Goal: Task Accomplishment & Management: Use online tool/utility

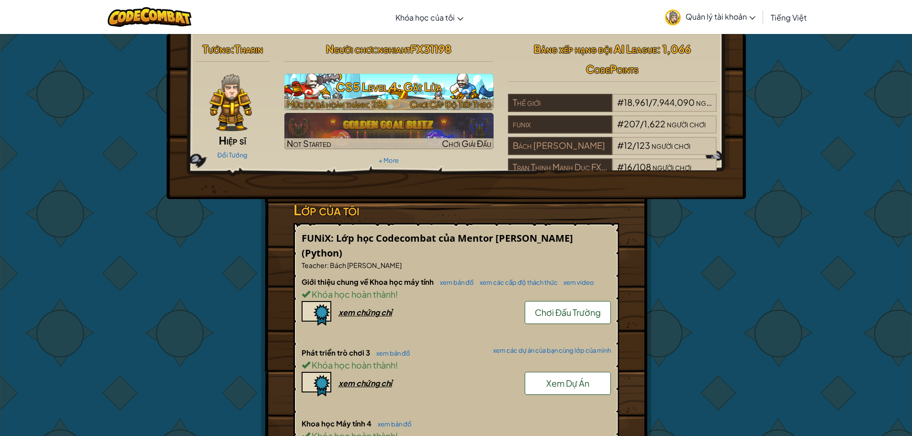
click at [331, 82] on h3 "CS5 Level 4: Gặt Lửa" at bounding box center [388, 87] width 209 height 22
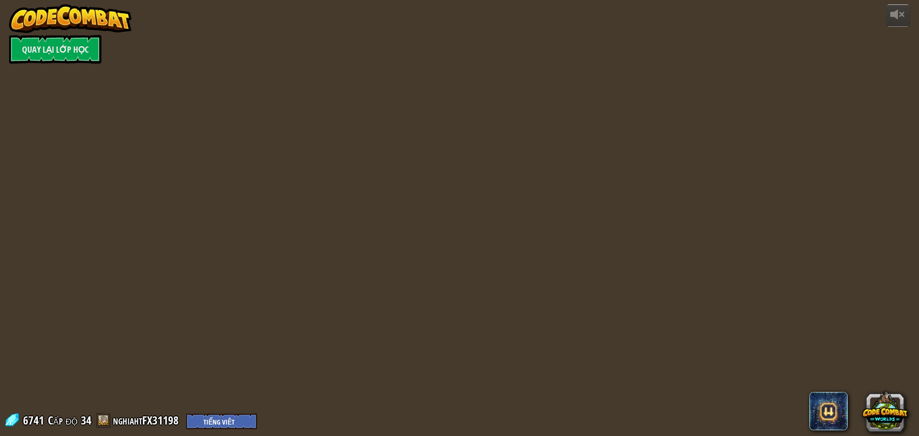
select select "vi"
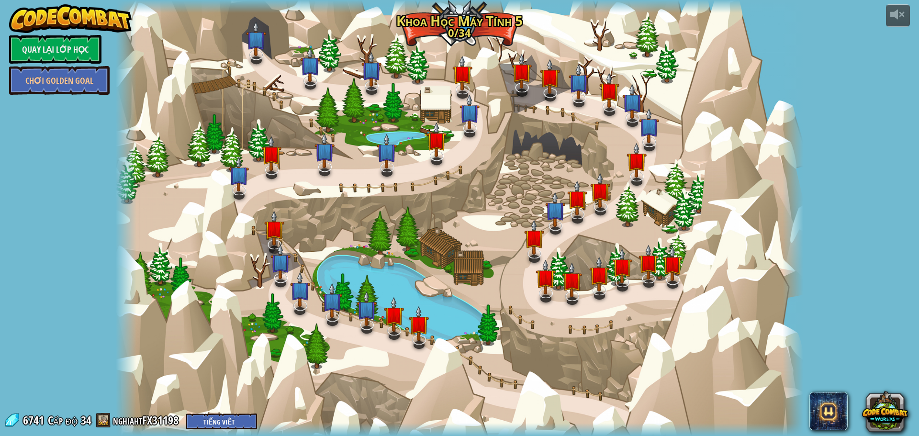
select select "vi"
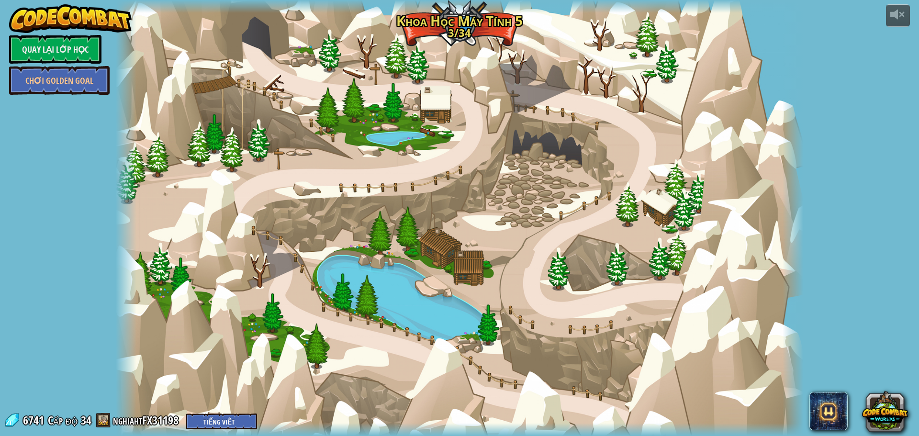
select select "vi"
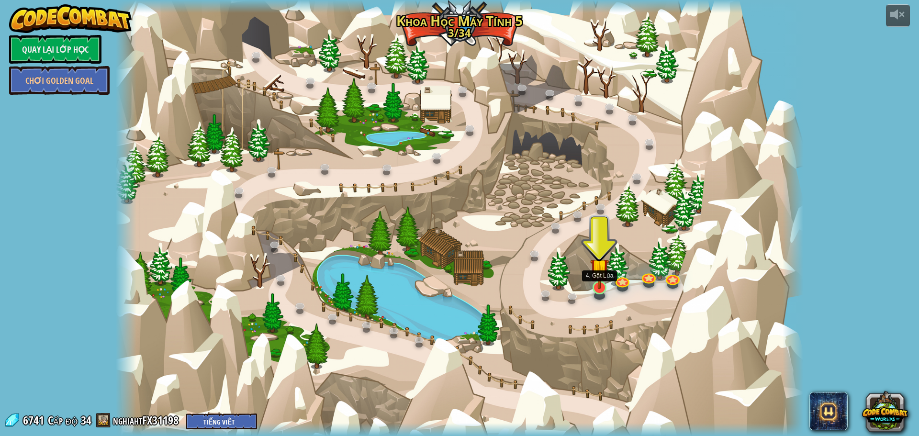
click at [606, 282] on img at bounding box center [599, 267] width 19 height 43
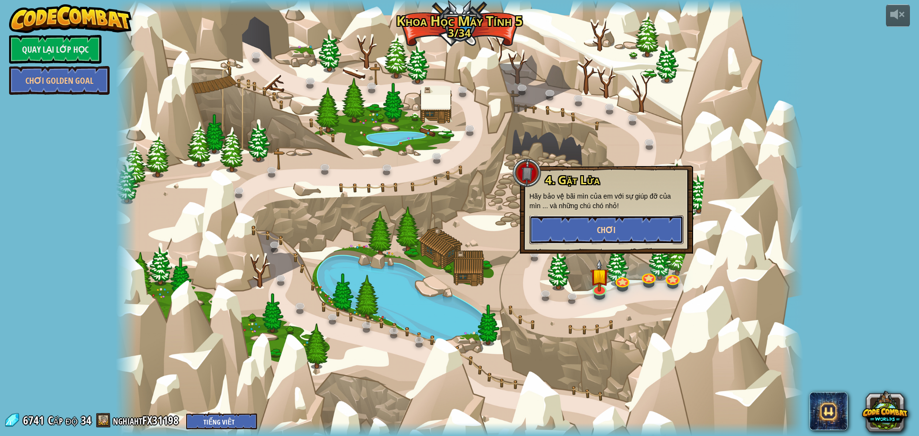
click at [593, 232] on button "Chơi" at bounding box center [606, 229] width 154 height 29
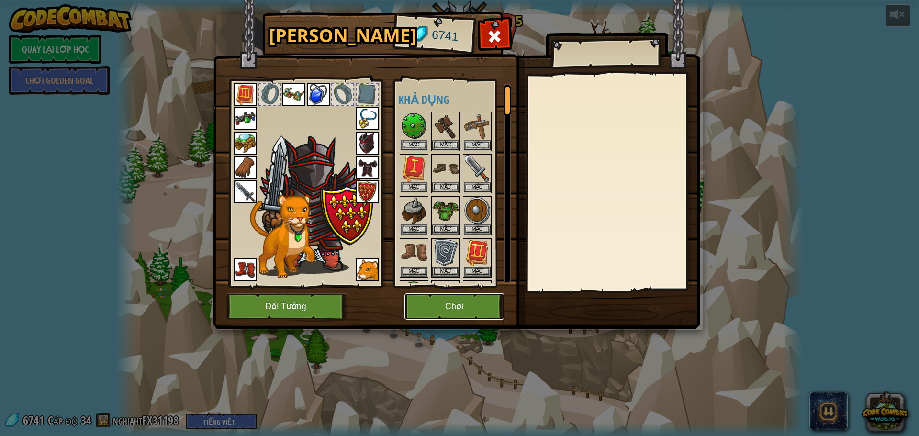
click at [446, 300] on button "Chơi" at bounding box center [454, 306] width 100 height 26
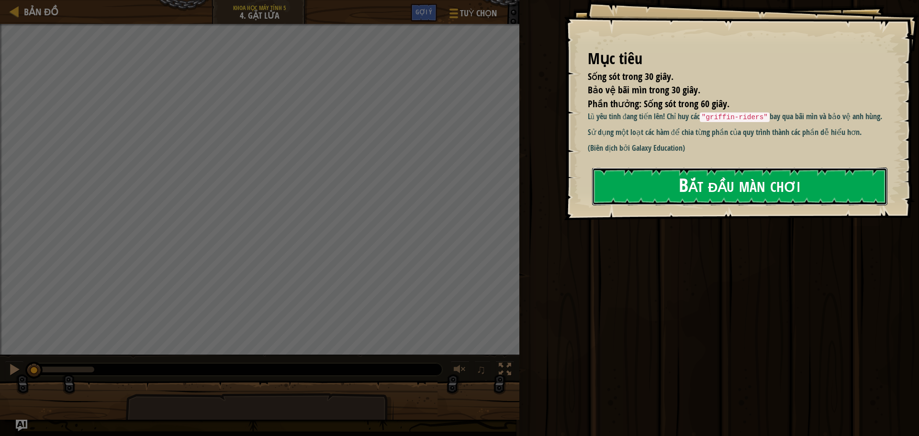
click at [759, 182] on button "Bắt đầu màn chơi" at bounding box center [739, 187] width 295 height 38
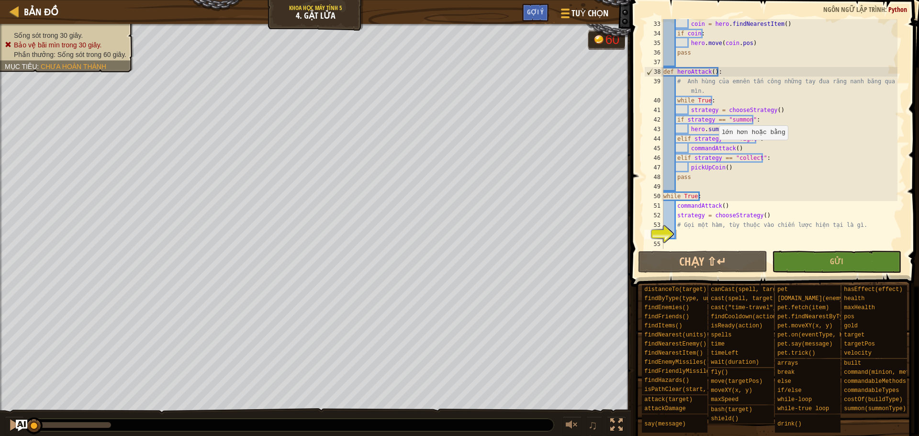
scroll to position [335, 0]
click at [604, 17] on span "Tuỳ chọn" at bounding box center [590, 13] width 39 height 13
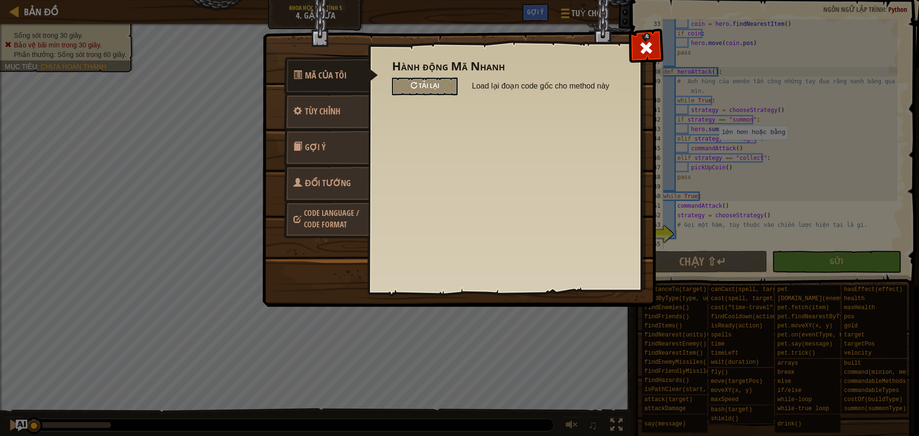
click at [434, 85] on span "Tải lại" at bounding box center [429, 85] width 21 height 9
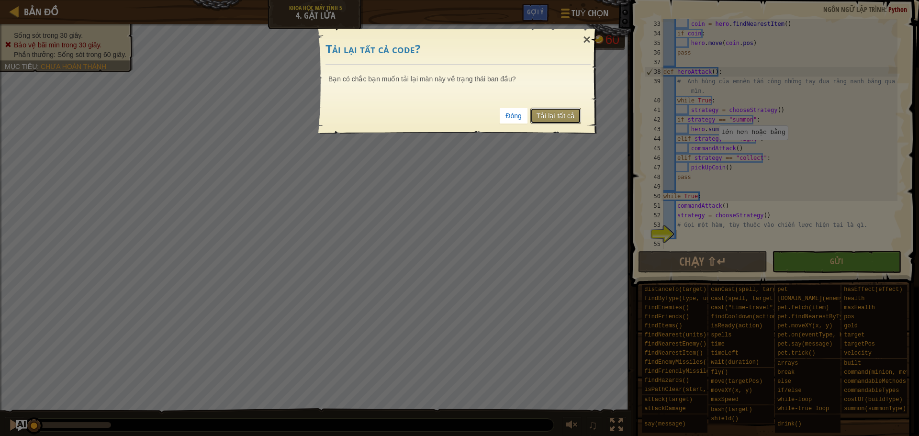
click at [549, 120] on link "Tải lại tất cả" at bounding box center [555, 116] width 51 height 16
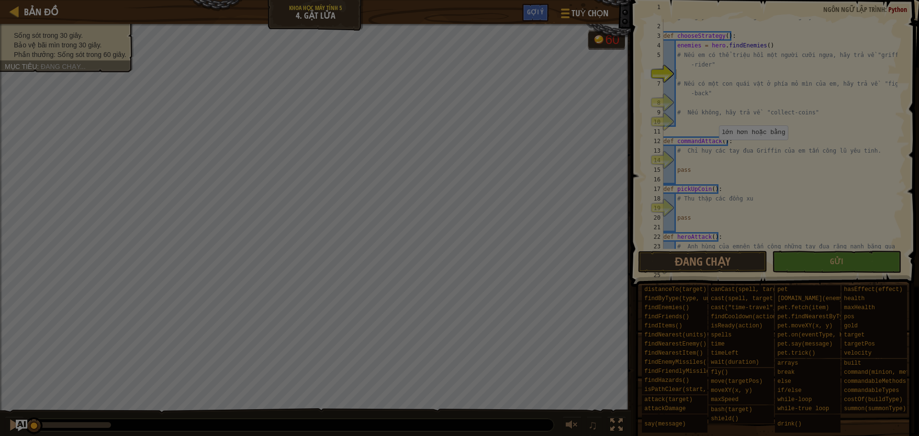
scroll to position [0, 0]
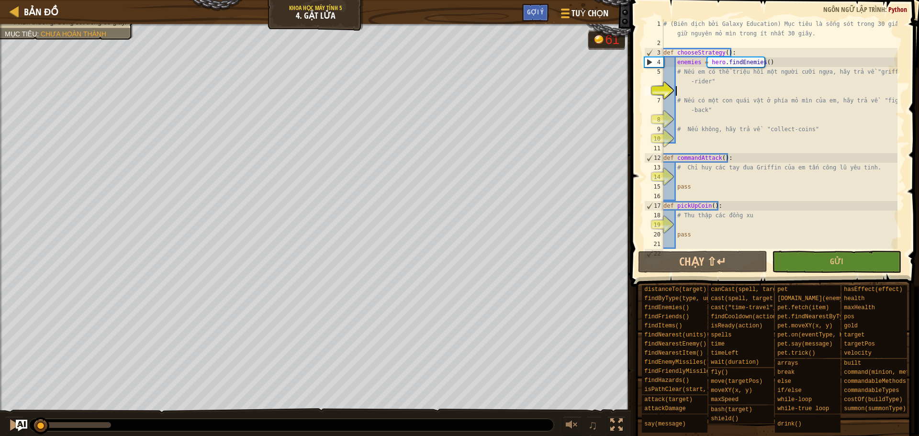
click at [688, 80] on div "# (Biên dịch bởi Galaxy Education) Mục tiêu là sống sót trong 30 giây và giữ ng…" at bounding box center [779, 148] width 236 height 258
type textarea "# Nếu em có thể triệu hồi một người cưỡi ngựa, hãy trả về "griffin-rider""
click at [690, 90] on div "# (Biên dịch bởi Galaxy Education) Mục tiêu là sống sót trong 30 giây và giữ ng…" at bounding box center [779, 148] width 236 height 258
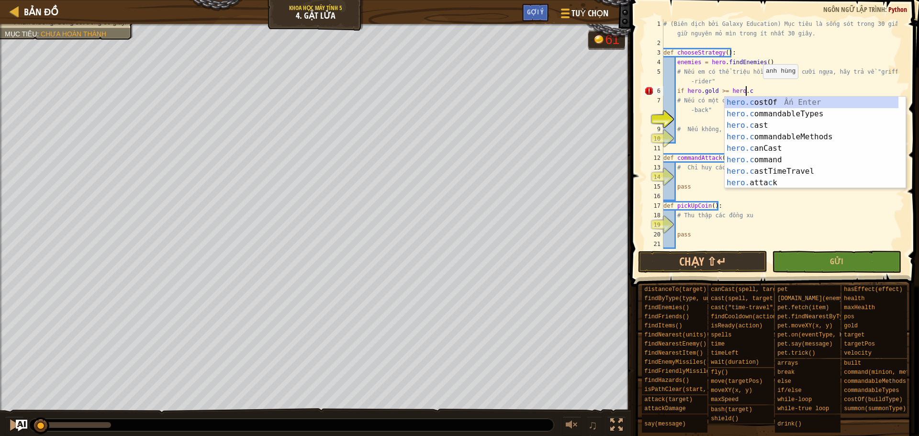
scroll to position [4, 6]
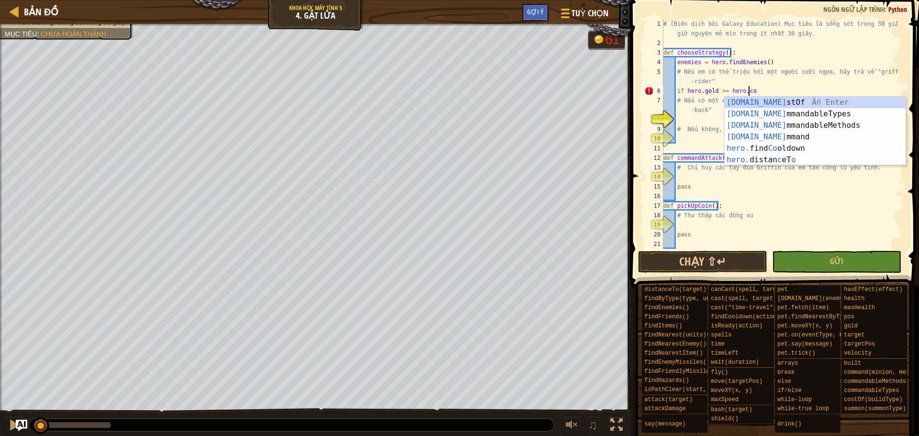
click at [761, 104] on div "[DOMAIN_NAME] stOf Ấn Enter [DOMAIN_NAME] mmandableTypes Ấn Enter [DOMAIN_NAME]…" at bounding box center [815, 143] width 181 height 92
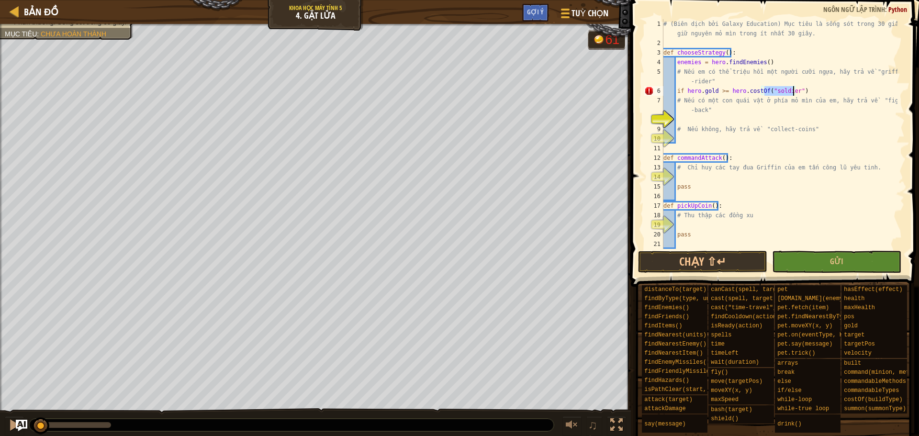
click at [810, 90] on div "# (Biên dịch bởi Galaxy Education) Mục tiêu là sống sót trong 30 giây và giữ ng…" at bounding box center [779, 148] width 236 height 258
click at [688, 114] on div "# (Biên dịch bởi Galaxy Education) Mục tiêu là sống sót trong 30 giây và giữ ng…" at bounding box center [779, 148] width 236 height 258
click at [788, 91] on div "# (Biên dịch bởi Galaxy Education) Mục tiêu là sống sót trong 30 giây và giữ ng…" at bounding box center [779, 148] width 236 height 258
click at [790, 91] on div "# (Biên dịch bởi Galaxy Education) Mục tiêu là sống sót trong 30 giây và giữ ng…" at bounding box center [779, 148] width 236 height 258
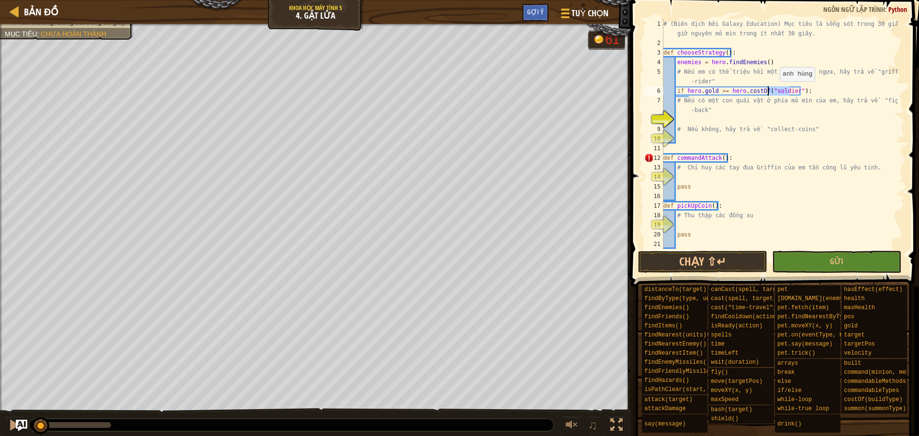
drag, startPoint x: 790, startPoint y: 91, endPoint x: 775, endPoint y: 91, distance: 14.8
click at [775, 91] on div "# (Biên dịch bởi Galaxy Education) Mục tiêu là sống sót trong 30 giây và giữ ng…" at bounding box center [779, 148] width 236 height 258
type textarea "if [DOMAIN_NAME] >= hero.costOf("griffin-rider"):"
click at [685, 121] on div "# (Biên dịch bởi Galaxy Education) Mục tiêu là sống sót trong 30 giây và giữ ng…" at bounding box center [779, 148] width 236 height 258
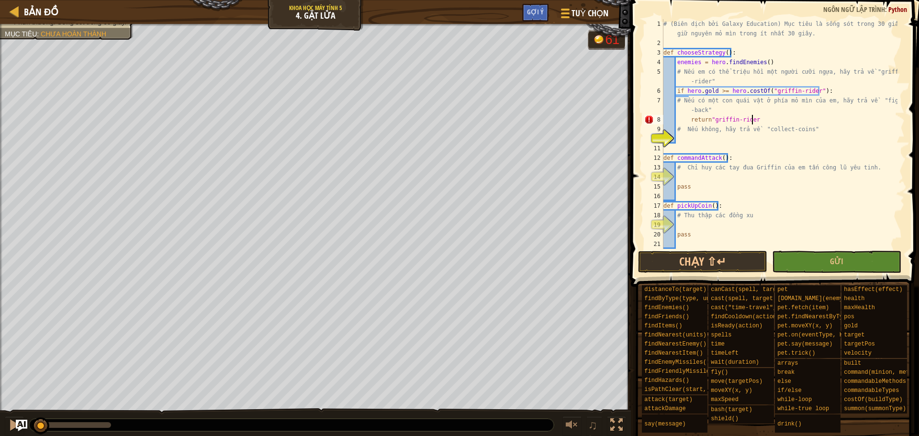
scroll to position [4, 7]
type textarea "return"griffin-rider""
click at [681, 137] on div "# (Biên dịch bởi Galaxy Education) Mục tiêu là sống sót trong 30 giây và giữ ng…" at bounding box center [779, 148] width 236 height 258
click at [688, 122] on div "# (Biên dịch bởi Galaxy Education) Mục tiêu là sống sót trong 30 giây và giữ ng…" at bounding box center [779, 148] width 236 height 258
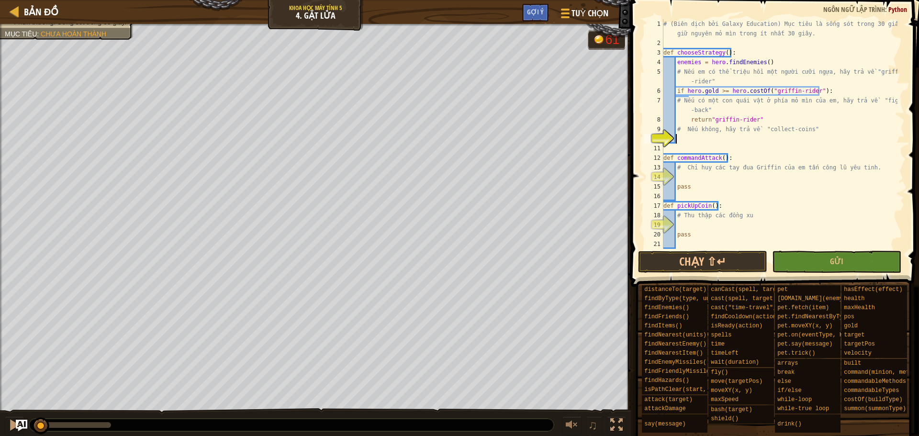
type textarea "return"griffin-rider""
click at [679, 135] on div "# (Biên dịch bởi Galaxy Education) Mục tiêu là sống sót trong 30 giây và giữ ng…" at bounding box center [779, 148] width 236 height 258
click at [680, 135] on div "# (Biên dịch bởi Galaxy Education) Mục tiêu là sống sót trong 30 giây và giữ ng…" at bounding box center [779, 148] width 236 height 258
type textarea "fangriders = hero.findByType("fangrider")"
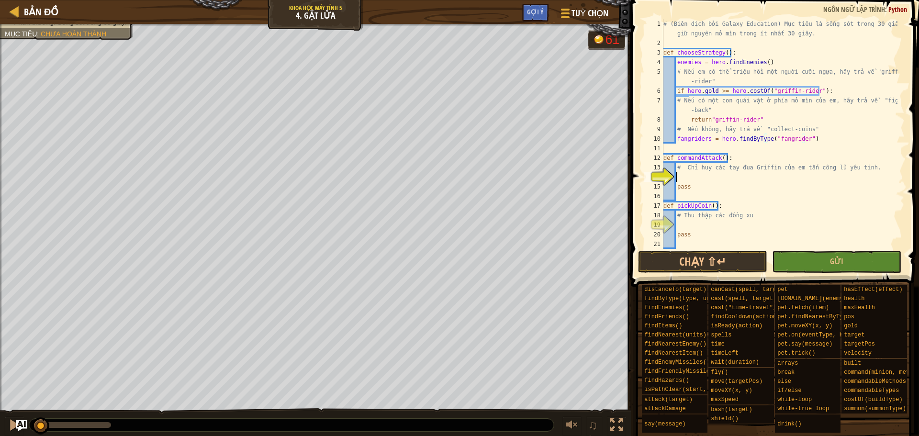
click at [683, 176] on div "# (Biên dịch bởi Galaxy Education) Mục tiêu là sống sót trong 30 giây và giữ ng…" at bounding box center [779, 148] width 236 height 258
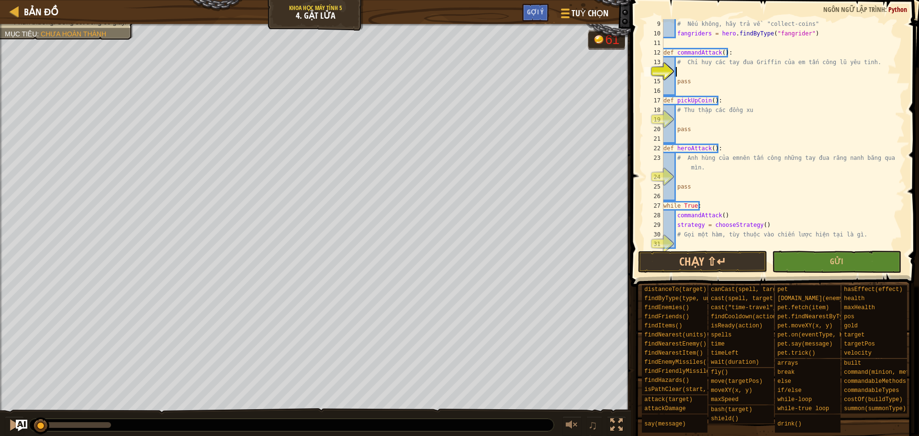
scroll to position [105, 0]
click at [689, 72] on div "# Nếu không, hãy trả về "collect-coins" fangriders = hero . findByType ( "fangr…" at bounding box center [779, 143] width 236 height 249
type textarea "for i in range(len(fangriders):"
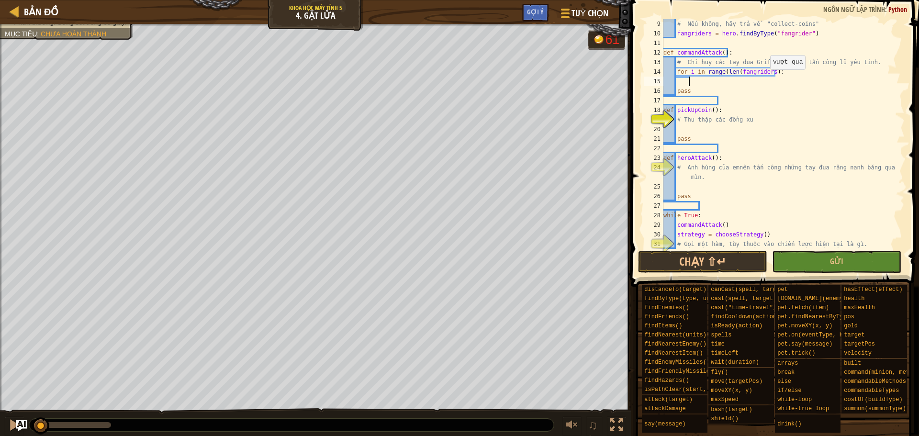
scroll to position [4, 1]
click at [699, 80] on div "# Nếu không, hãy trả về "collect-coins" fangriders = hero . findByType ( "fangr…" at bounding box center [779, 143] width 236 height 249
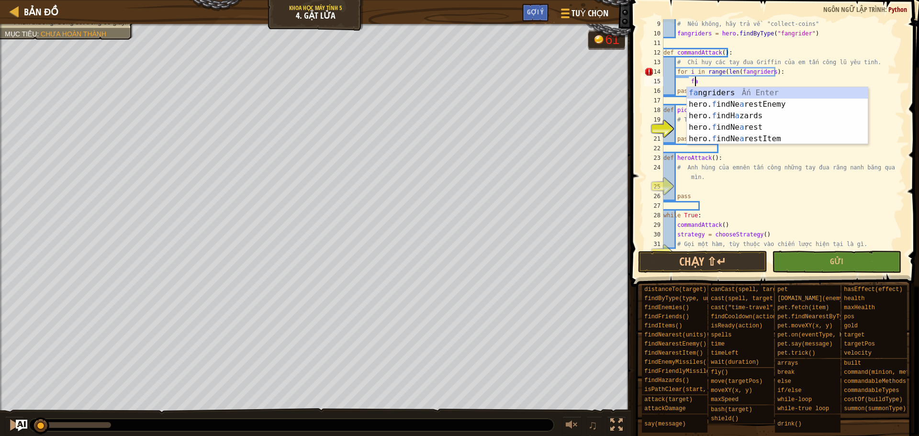
scroll to position [4, 2]
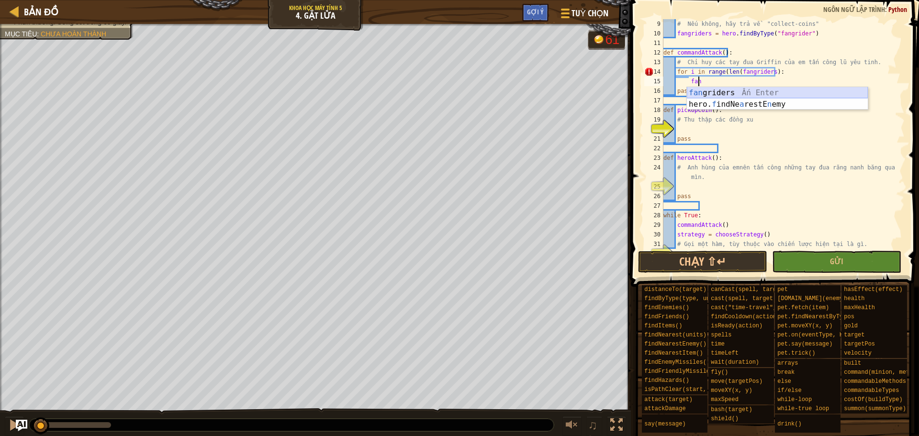
click at [704, 91] on div "fan griders Ấn Enter hero. f indNe a restE n emy Ấn Enter" at bounding box center [777, 110] width 181 height 46
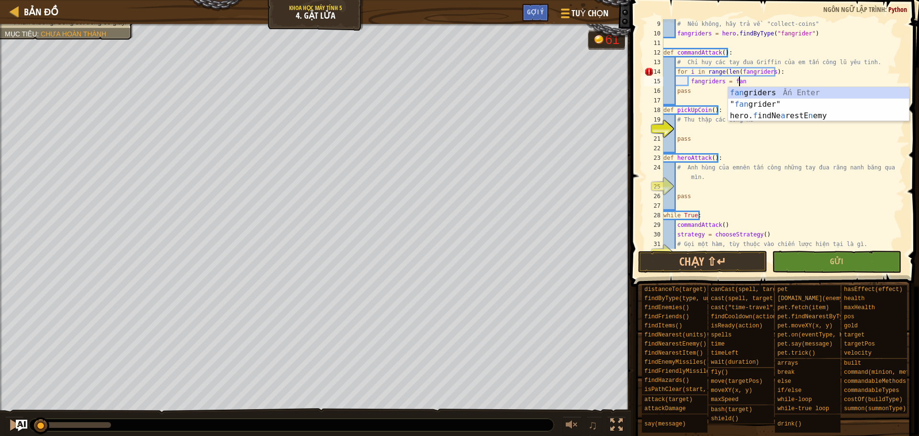
scroll to position [4, 6]
click at [734, 94] on div "fang riders Ấn Enter " fang rider" Ấn Enter" at bounding box center [818, 110] width 181 height 46
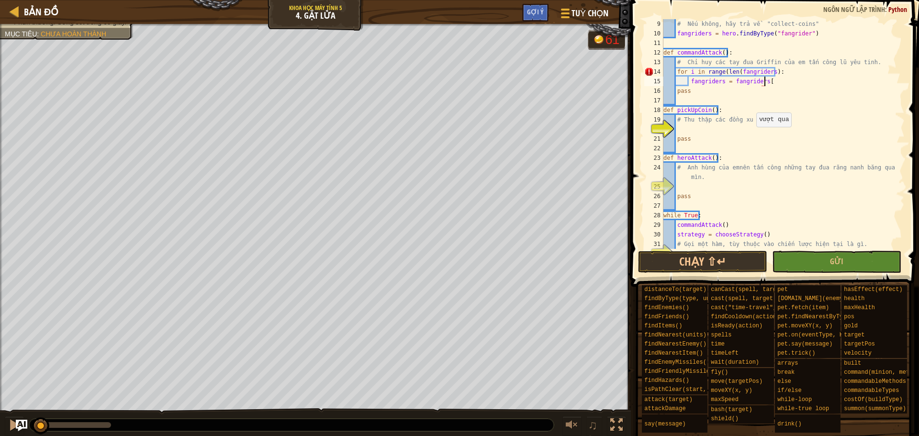
scroll to position [4, 8]
click at [769, 71] on div "# Nếu không, hãy trả về "collect-coins" fangriders = hero . findByType ( "fangr…" at bounding box center [779, 143] width 236 height 249
click at [771, 71] on div "# Nếu không, hãy trả về "collect-coins" fangriders = hero . findByType ( "fangr…" at bounding box center [779, 143] width 236 height 249
click at [782, 83] on div "# Nếu không, hãy trả về "collect-coins" fangriders = hero . findByType ( "fangr…" at bounding box center [779, 143] width 236 height 249
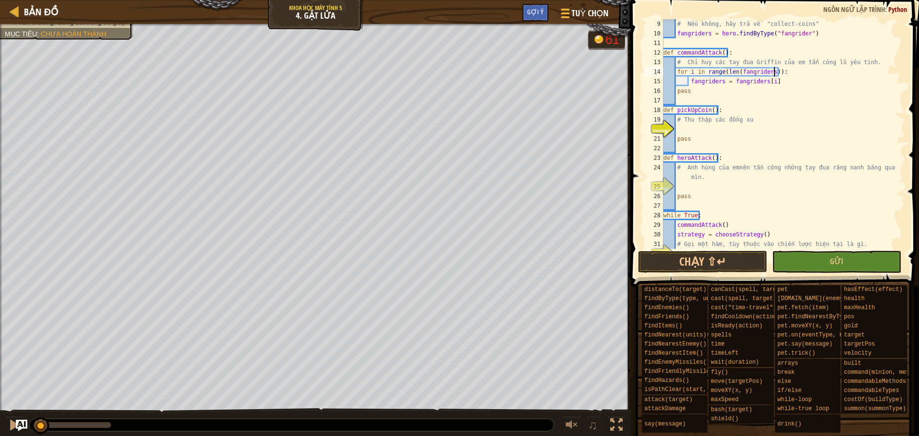
type textarea "fangriders = fangriders[i]"
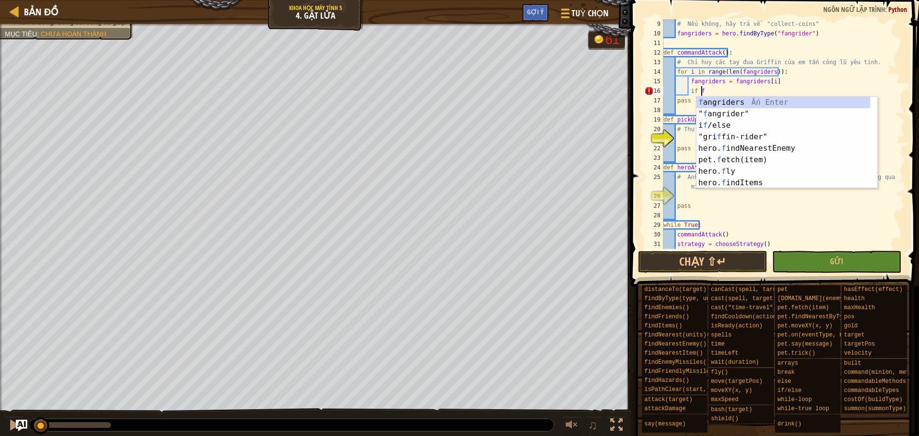
scroll to position [4, 3]
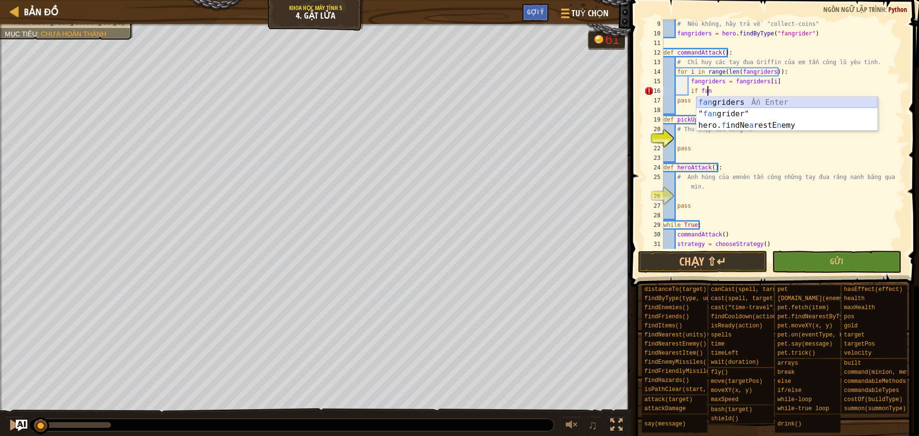
click at [713, 102] on div "fan griders Ấn Enter " fan grider" Ấn Enter hero. f indNe a restE n emy [GEOGRA…" at bounding box center [786, 125] width 181 height 57
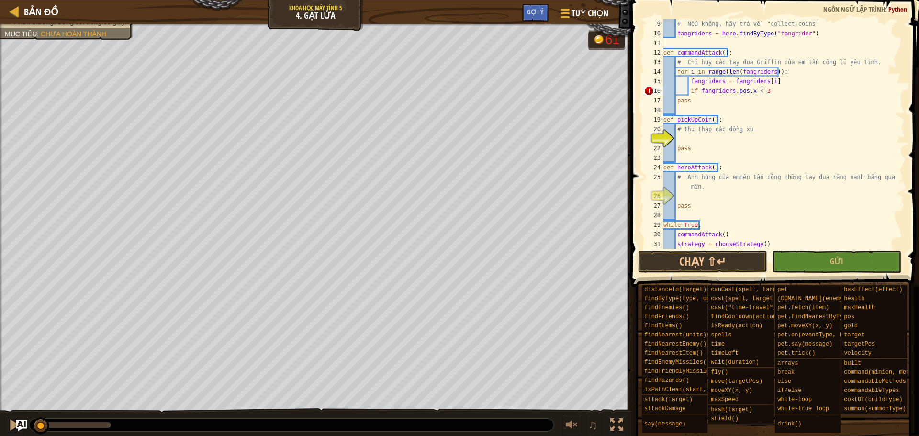
scroll to position [4, 8]
type textarea "if fangriders.pos.x < 38:"
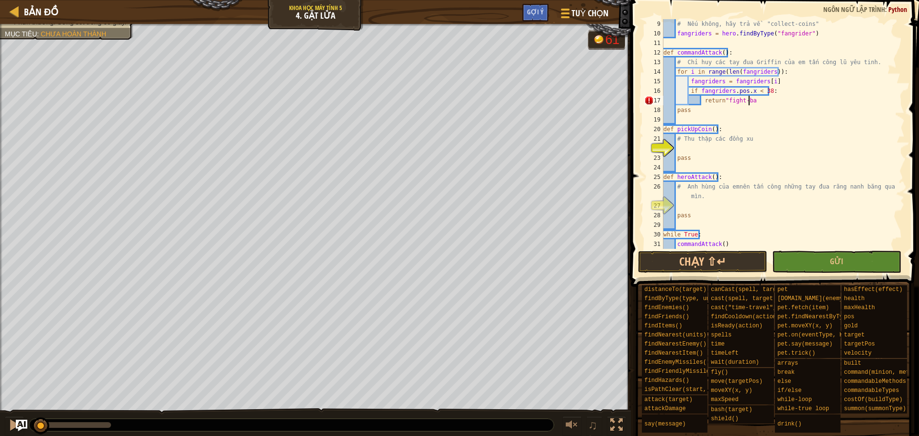
scroll to position [4, 7]
type textarea "return"fight-back""
click at [687, 153] on div "# Nếu không, hãy trả về "collect-coins" fangriders = hero . findByType ( "fangr…" at bounding box center [779, 143] width 236 height 249
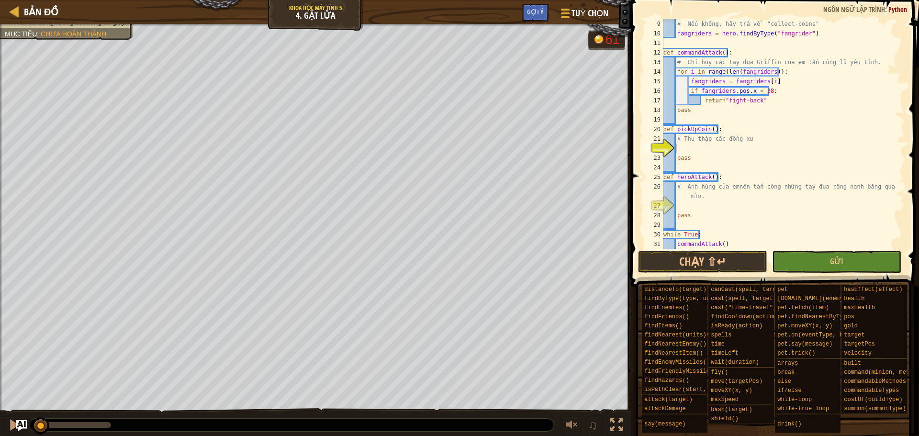
click at [681, 151] on div "# Nếu không, hãy trả về "collect-coins" fangriders = hero . findByType ( "fangr…" at bounding box center [779, 143] width 236 height 249
type textarea "t"
type textarea "return"collect-coins""
click at [688, 203] on div "# Nếu không, hãy trả về "collect-coins" fangriders = hero . findByType ( "fangr…" at bounding box center [779, 143] width 236 height 249
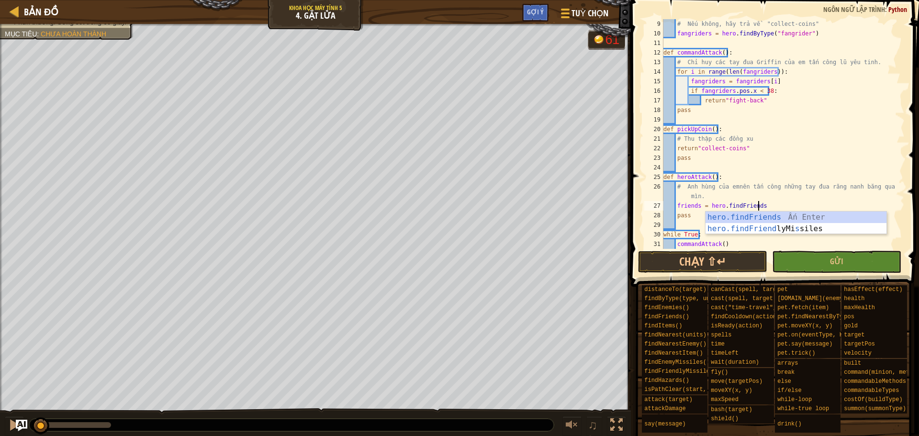
scroll to position [4, 8]
type textarea "friends = hero.findFriends()"
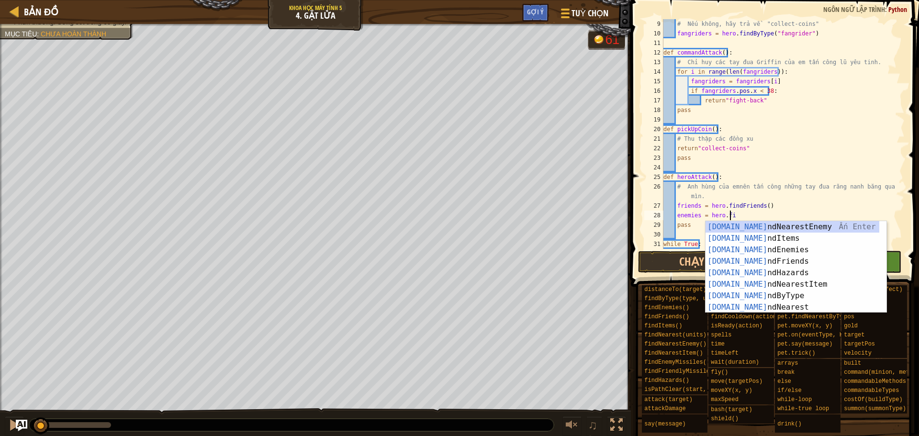
scroll to position [4, 5]
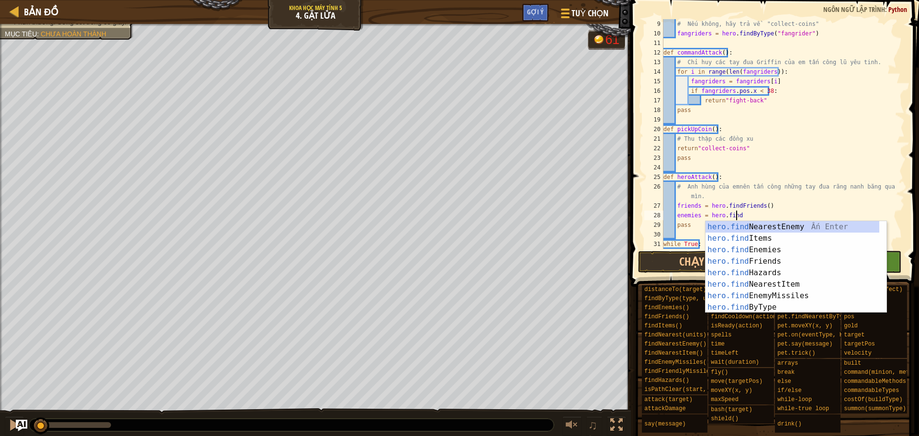
type textarea "enemies = hero.findE"
click at [768, 228] on div "hero.findE nemies Ấn Enter hero.findE nemyMissiles Ấn Enter hero.find N e arest…" at bounding box center [792, 278] width 174 height 115
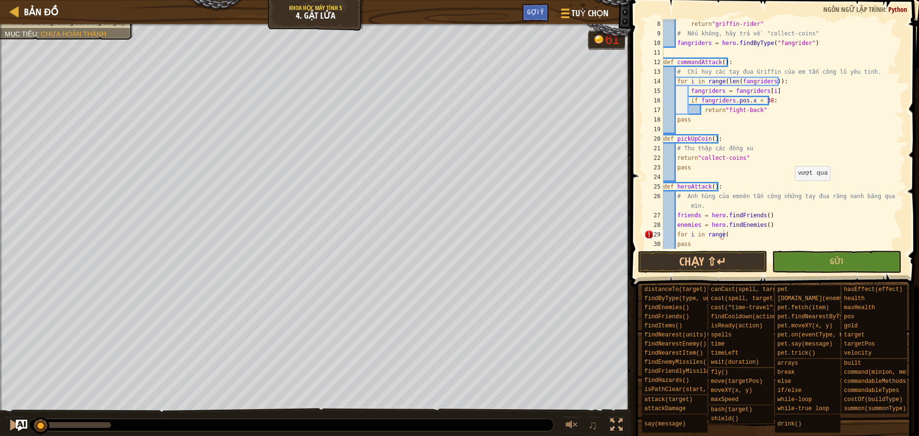
scroll to position [153, 0]
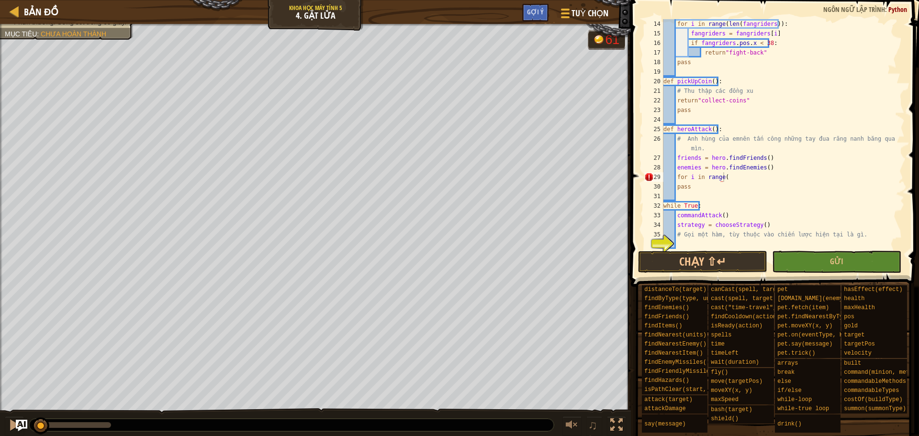
click at [718, 172] on div "for i in range ( len ( fangriders )) : fangriders = fangriders [ i ] if fangrid…" at bounding box center [779, 143] width 236 height 249
click at [724, 180] on div "for i in range ( len ( fangriders )) : fangriders = fangriders [ i ] if fangrid…" at bounding box center [779, 143] width 236 height 249
type textarea "for i in range(len(friends)):"
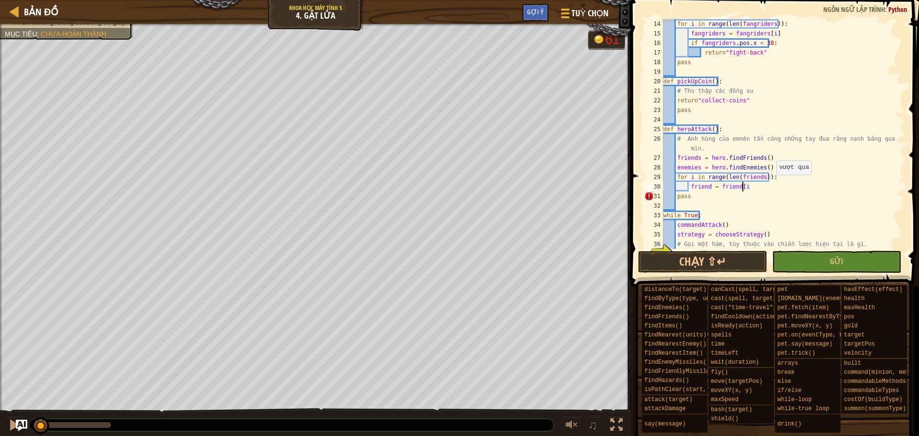
scroll to position [4, 6]
type textarea "friend = friend[i]"
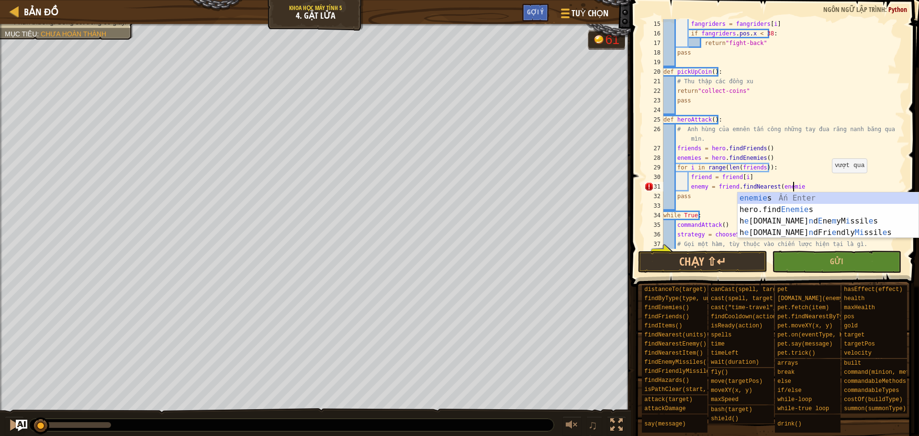
scroll to position [4, 11]
type textarea "enemy = friend.findNearest(enemies)"
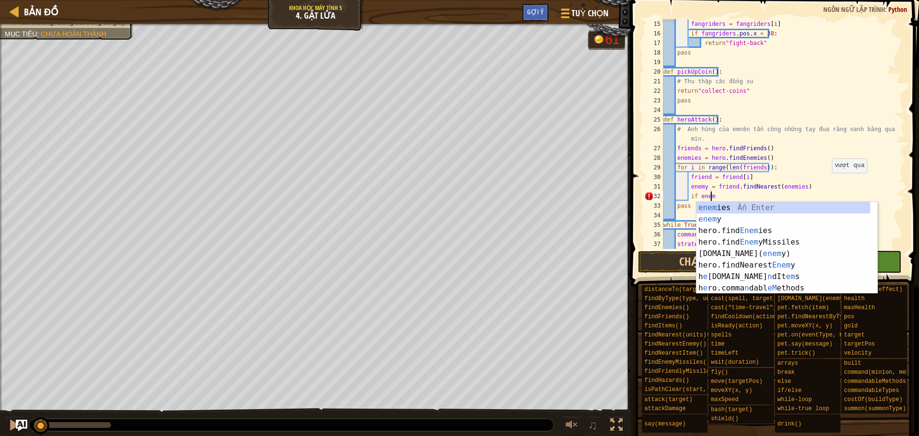
scroll to position [4, 3]
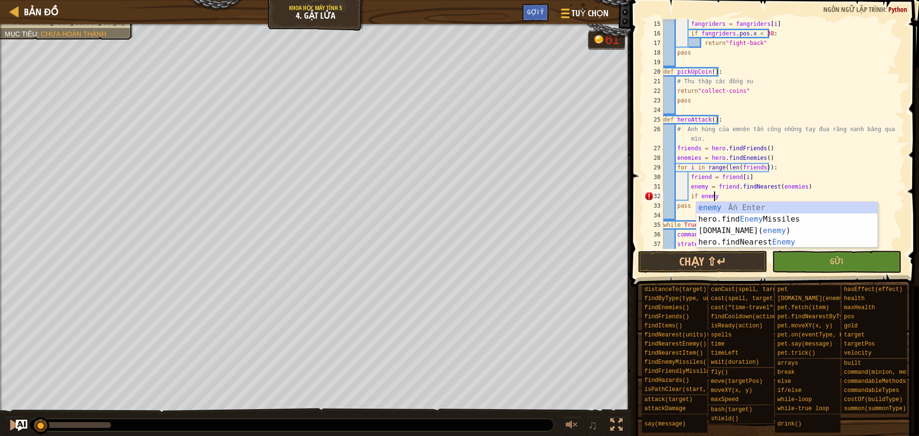
type textarea "if enemy:"
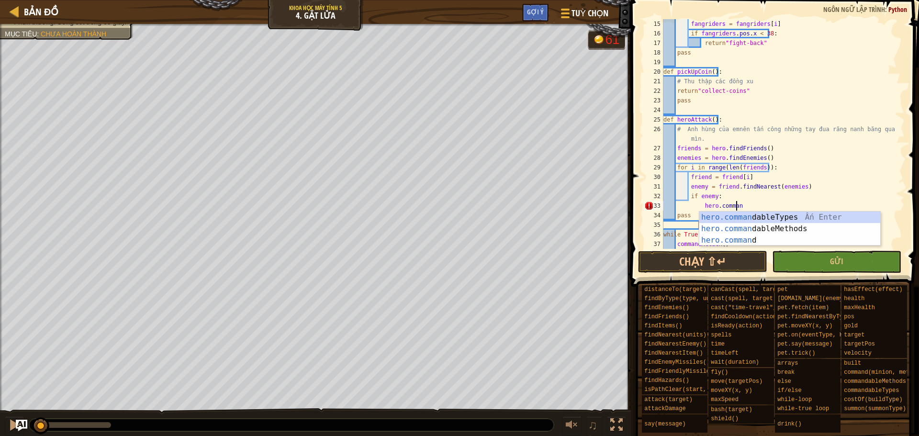
scroll to position [4, 6]
click at [783, 216] on div "hero.command Ấn Enter hero.command ableTypes Ấn Enter hero.command ableMethods …" at bounding box center [789, 240] width 181 height 57
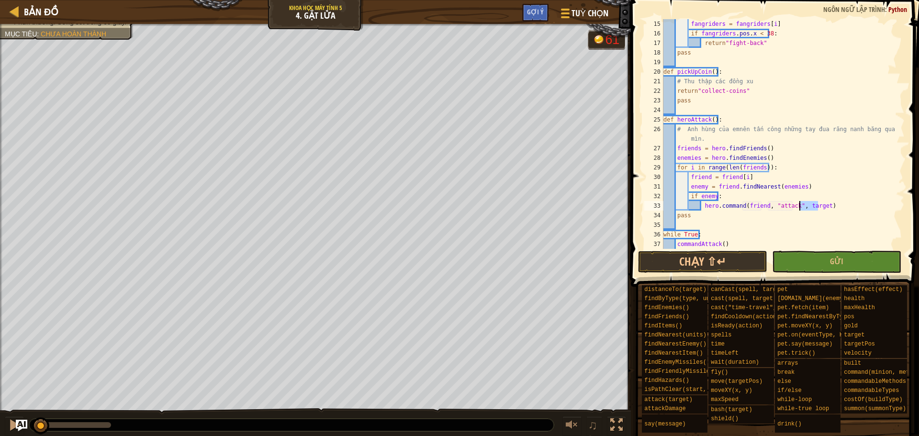
drag, startPoint x: 818, startPoint y: 205, endPoint x: 800, endPoint y: 206, distance: 17.7
click at [800, 206] on div "fangriders = fangriders [ i ] if fangriders . pos . x < 38 : return "fight-back…" at bounding box center [779, 143] width 236 height 249
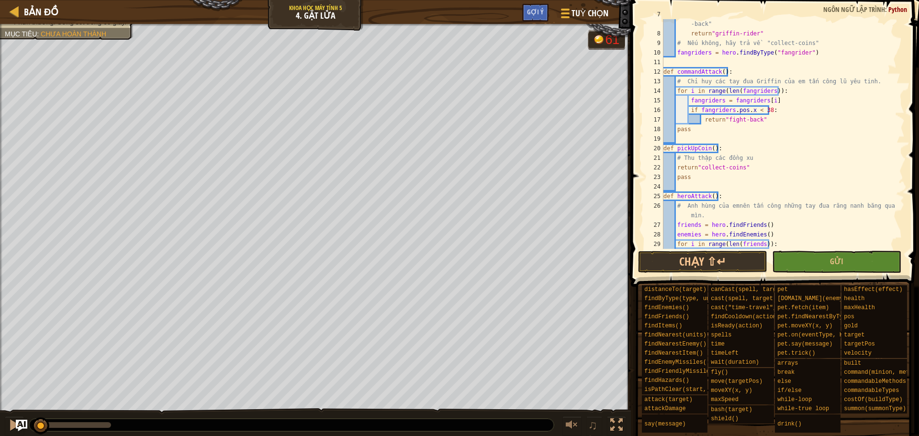
scroll to position [115, 0]
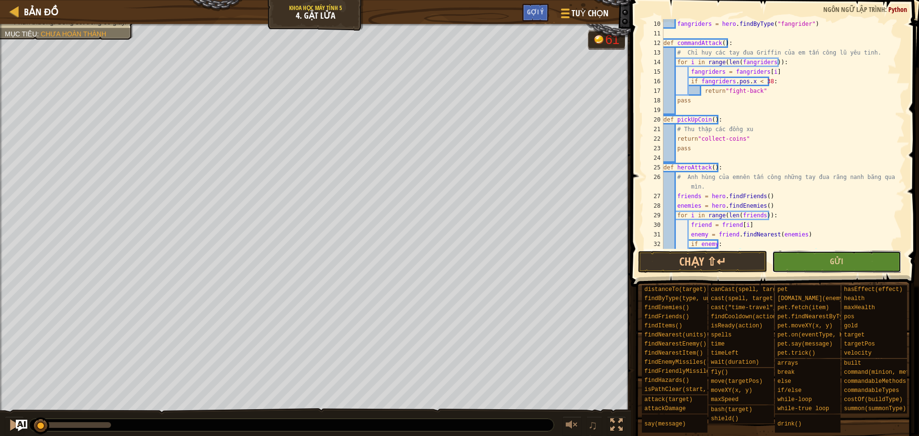
click at [824, 263] on button "Gửi" at bounding box center [836, 262] width 129 height 22
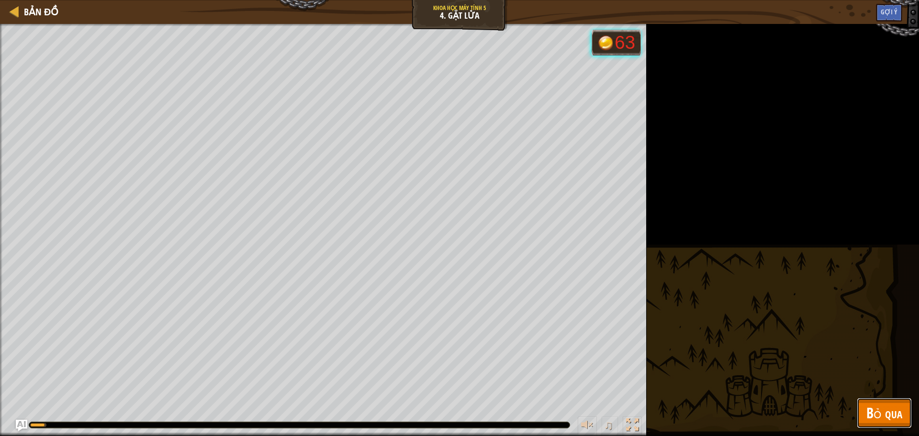
click at [875, 419] on span "Bỏ qua" at bounding box center [884, 413] width 36 height 20
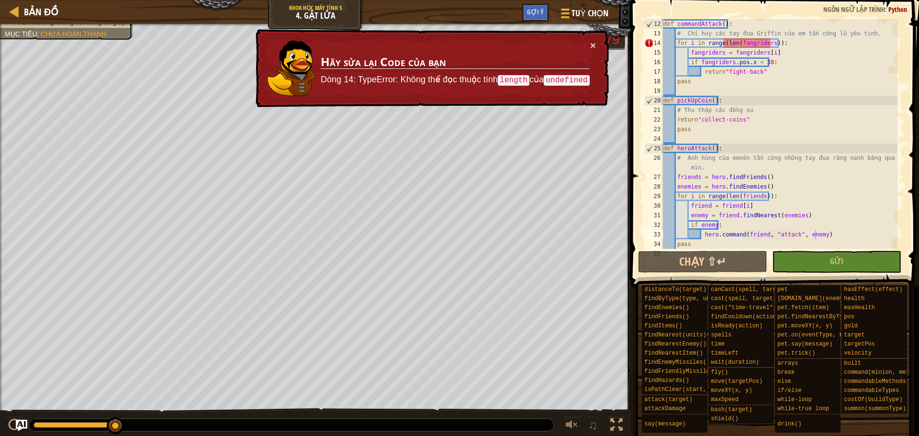
scroll to position [191, 0]
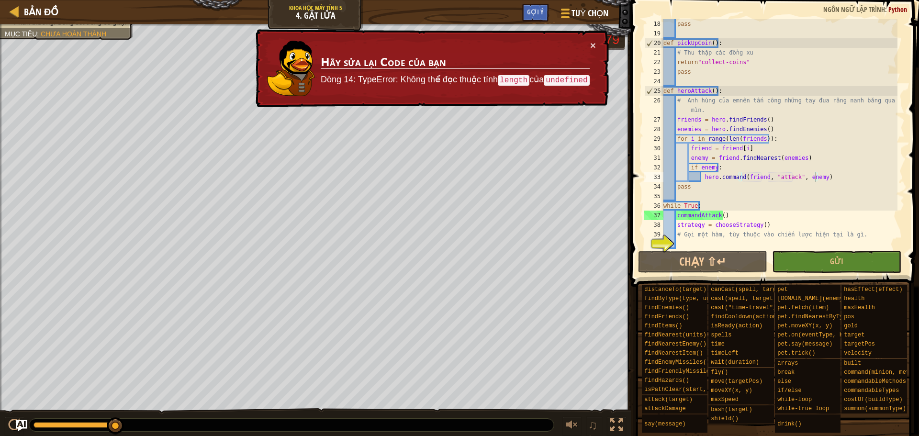
type textarea "# Gọi một hàm, tùy thuộc vào chiến lược hiện tại là gì."
click at [685, 236] on div "pass def pickUpCoin ( ) : # Thu thập các đồng xu return "collect-coins" pass de…" at bounding box center [779, 143] width 236 height 249
click at [682, 243] on div "pass def pickUpCoin ( ) : # Thu thập các đồng xu return "collect-coins" pass de…" at bounding box center [779, 143] width 236 height 249
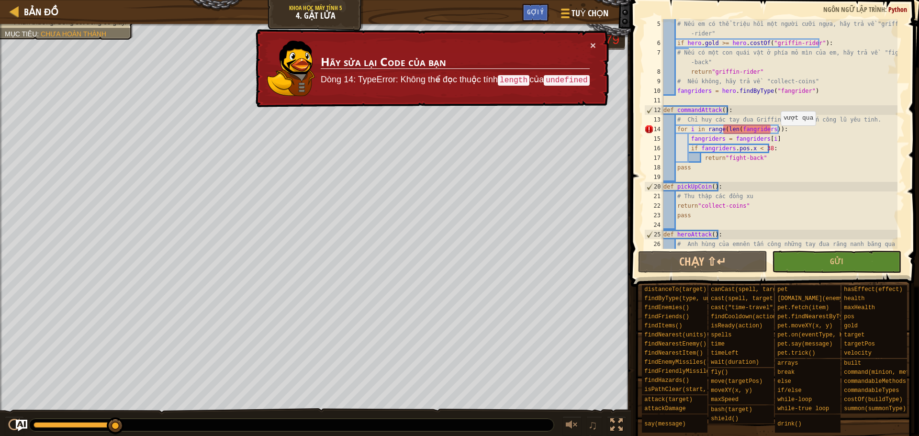
scroll to position [19, 0]
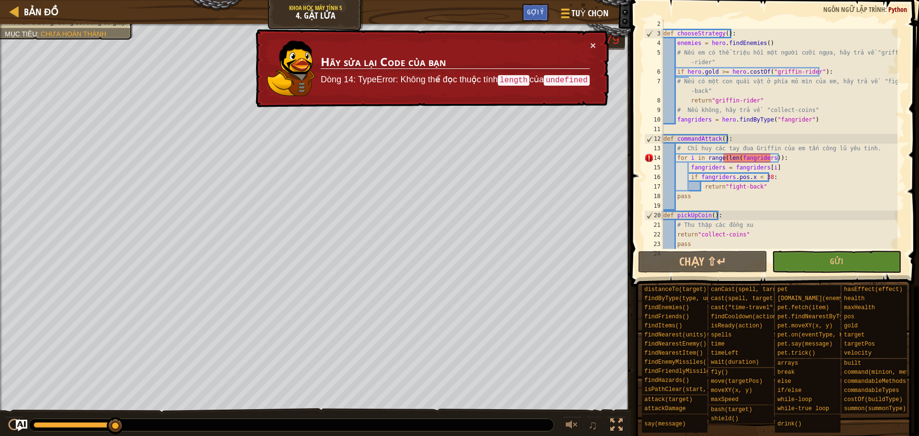
drag, startPoint x: 772, startPoint y: 152, endPoint x: 769, endPoint y: 157, distance: 6.0
click at [771, 152] on div "def chooseStrategy ( ) : enemies = hero . findEnemies ( ) # Nếu em có thể triệu…" at bounding box center [779, 143] width 236 height 249
click at [772, 158] on div "def chooseStrategy ( ) : enemies = hero . findEnemies ( ) # Nếu em có thể triệu…" at bounding box center [779, 143] width 236 height 249
drag, startPoint x: 766, startPoint y: 158, endPoint x: 737, endPoint y: 159, distance: 29.2
click at [737, 159] on div "def chooseStrategy ( ) : enemies = hero . findEnemies ( ) # Nếu em có thể triệu…" at bounding box center [779, 143] width 236 height 249
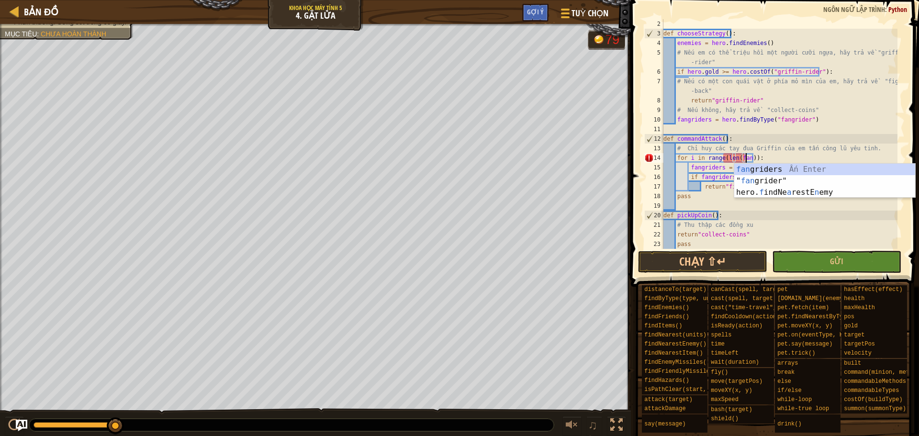
scroll to position [4, 7]
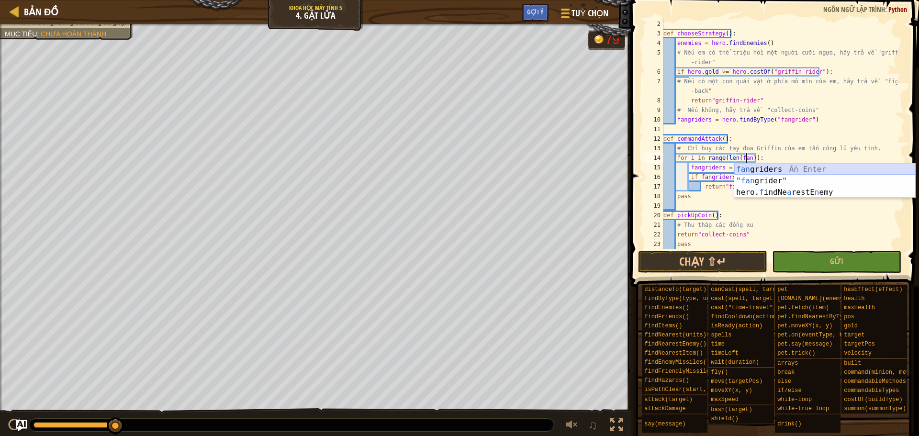
click at [757, 167] on div "fan griders Ấn Enter " fan grider" Ấn Enter hero. f indNe a restE n emy [GEOGRA…" at bounding box center [824, 192] width 181 height 57
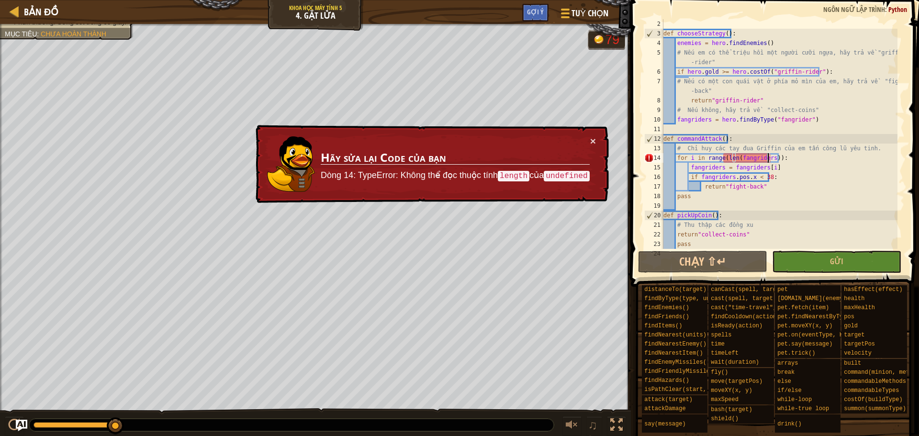
click at [737, 158] on div "def chooseStrategy ( ) : enemies = hero . findEnemies ( ) # Nếu em có thể triệu…" at bounding box center [779, 143] width 236 height 249
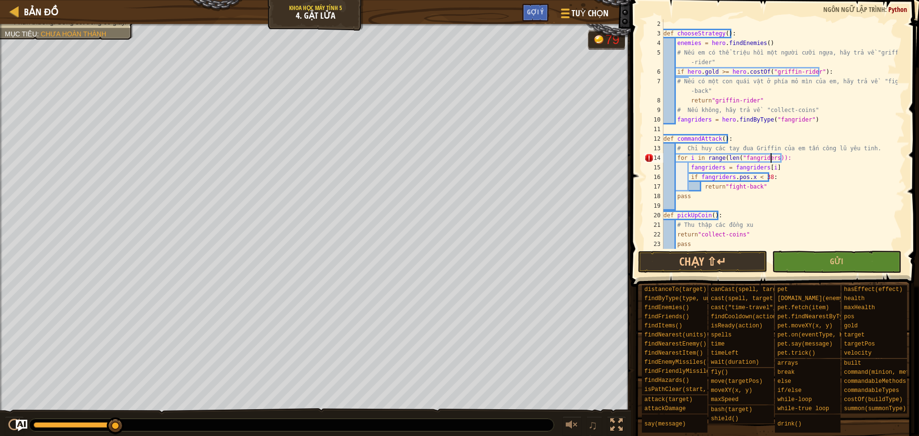
click at [770, 158] on div "def chooseStrategy ( ) : enemies = hero . findEnemies ( ) # Nếu em có thể triệu…" at bounding box center [779, 143] width 236 height 249
click at [848, 256] on button "Gửi" at bounding box center [836, 262] width 129 height 22
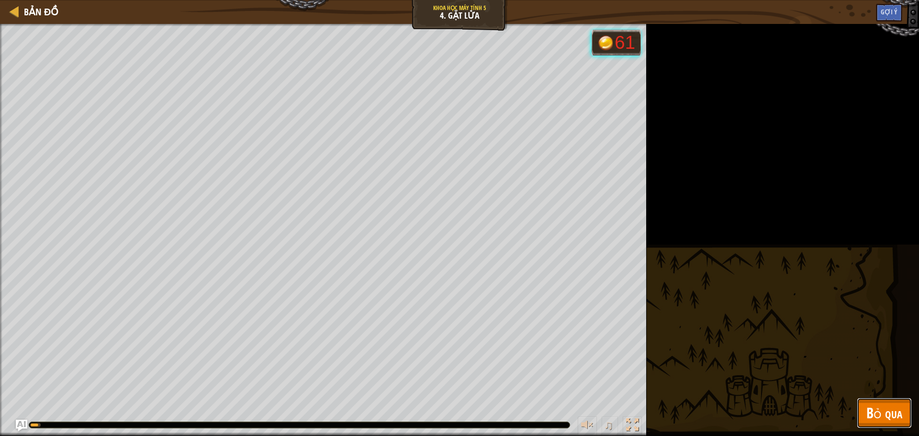
click at [885, 414] on span "Bỏ qua" at bounding box center [884, 413] width 36 height 20
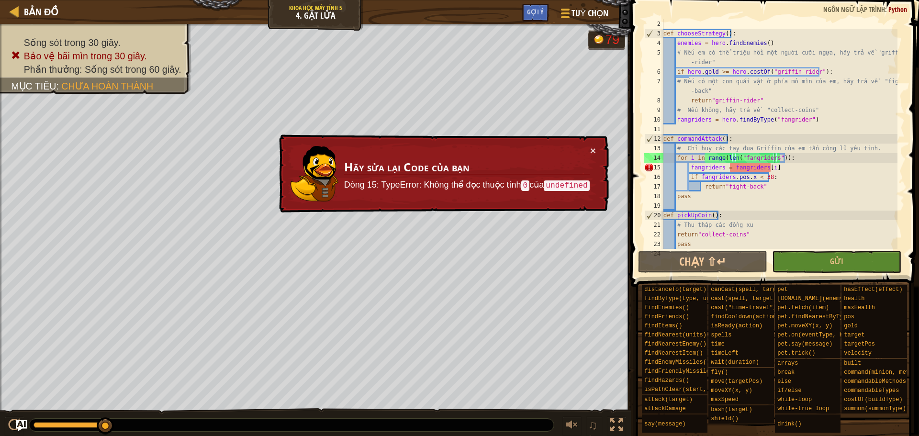
click at [737, 157] on div "def chooseStrategy ( ) : enemies = hero . findEnemies ( ) # Nếu em có thể triệu…" at bounding box center [779, 143] width 236 height 249
click at [741, 157] on div "def chooseStrategy ( ) : enemies = hero . findEnemies ( ) # Nếu em có thể triệu…" at bounding box center [779, 143] width 236 height 249
click at [740, 157] on div "def chooseStrategy ( ) : enemies = hero . findEnemies ( ) # Nếu em có thể triệu…" at bounding box center [779, 143] width 236 height 249
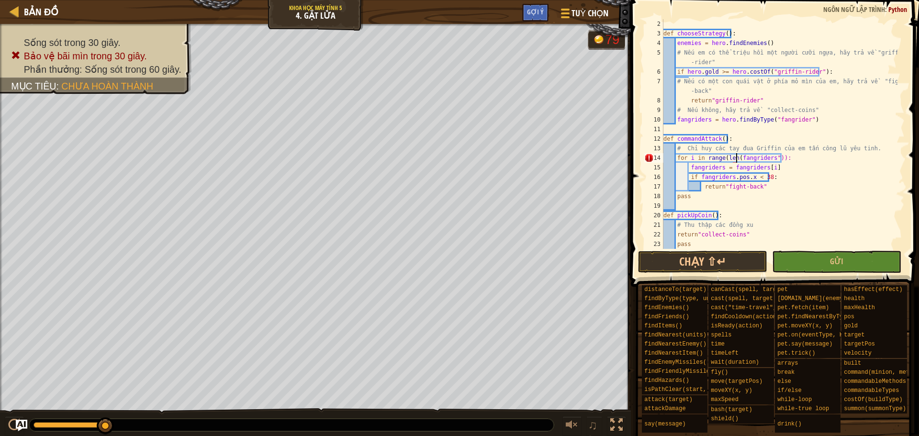
click at [773, 157] on div "def chooseStrategy ( ) : enemies = hero . findEnemies ( ) # Nếu em có thể triệu…" at bounding box center [779, 143] width 236 height 249
click at [771, 157] on div "def chooseStrategy ( ) : enemies = hero . findEnemies ( ) # Nếu em có thể triệu…" at bounding box center [779, 143] width 236 height 249
click at [794, 172] on div "fangriders Ấn Enter" at bounding box center [824, 181] width 181 height 34
click at [870, 145] on div "def chooseStrategy ( ) : enemies = hero . findEnemies ( ) # Nếu em có thể triệu…" at bounding box center [779, 143] width 236 height 249
type textarea "# Chỉ huy các tay đua Griffin của em tấn công lũ yêu tinh."
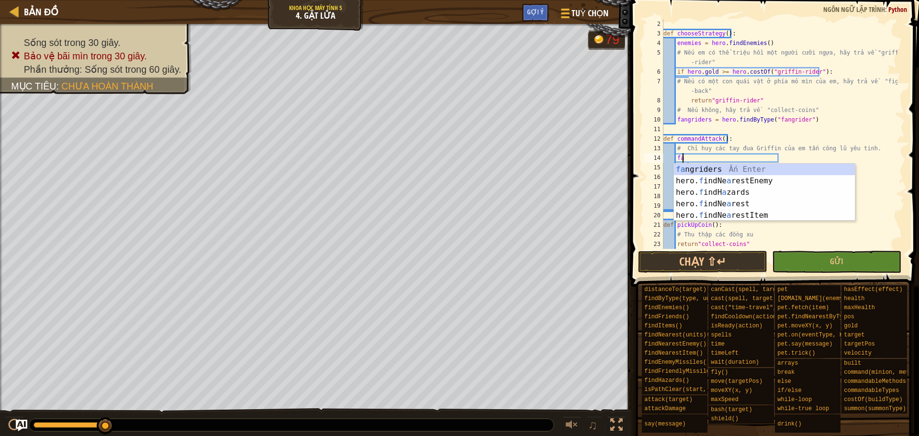
scroll to position [4, 1]
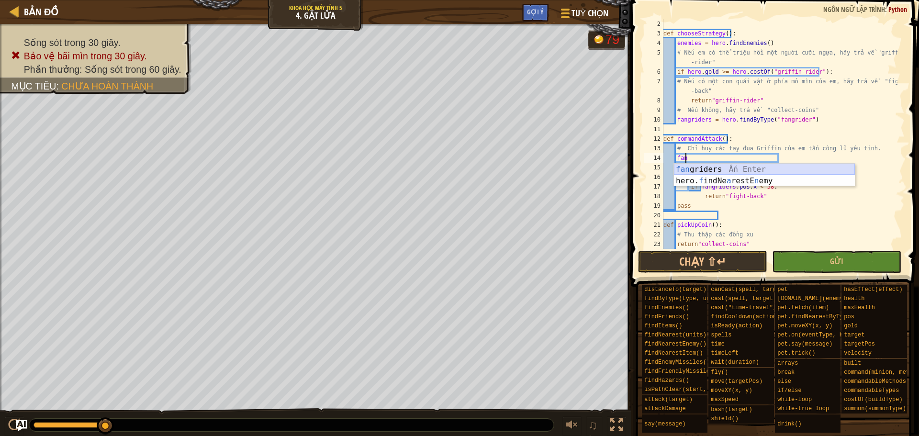
click at [763, 165] on div "fan griders Ấn Enter hero. f indNe a restE n emy Ấn Enter" at bounding box center [764, 187] width 181 height 46
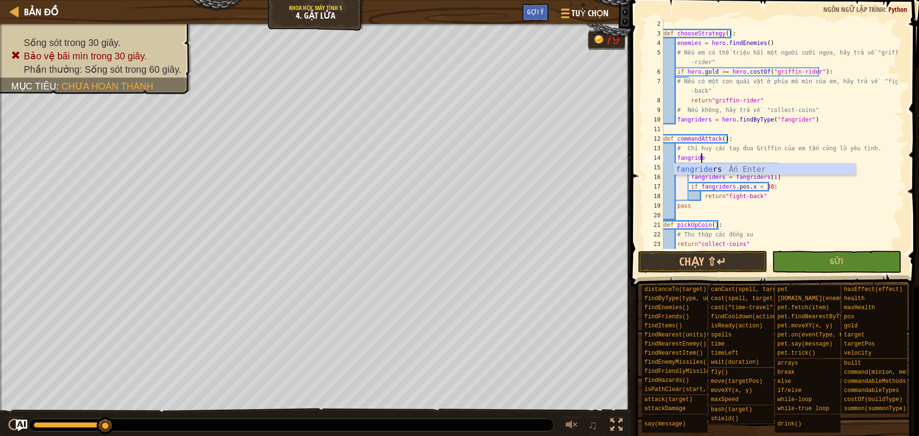
scroll to position [4, 2]
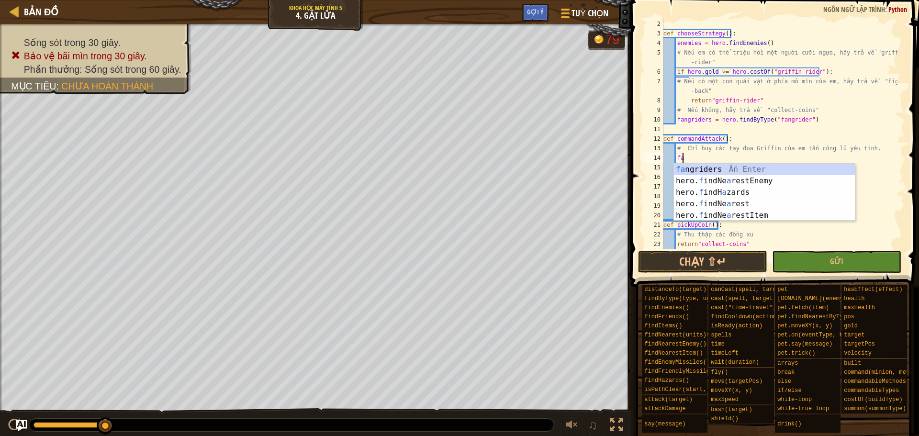
type textarea "f"
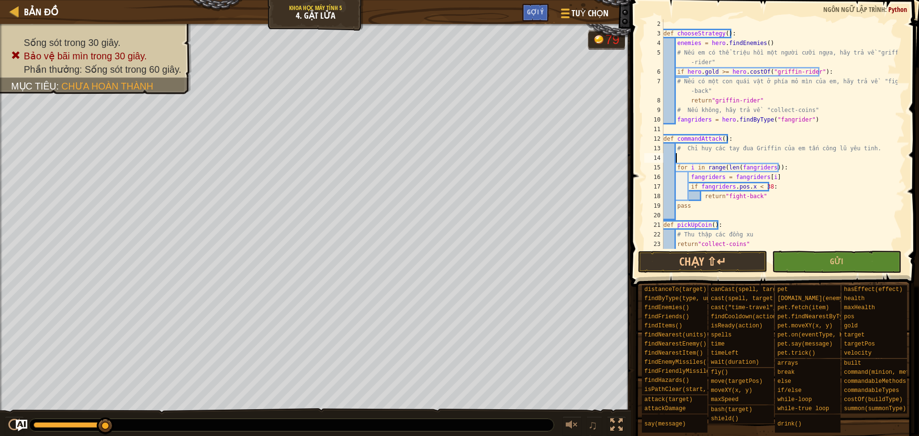
scroll to position [4, 0]
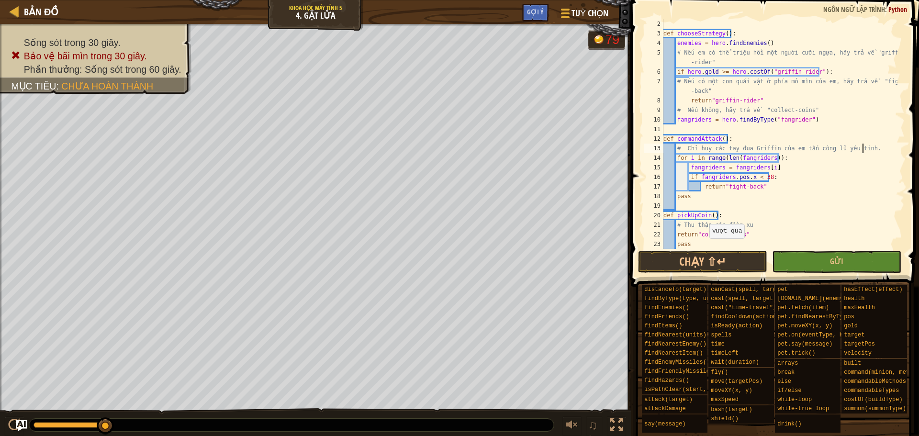
type textarea "# Chỉ huy các tay đua Griffin của em tấn công lũ yêu tinh."
